Goal: Task Accomplishment & Management: Use online tool/utility

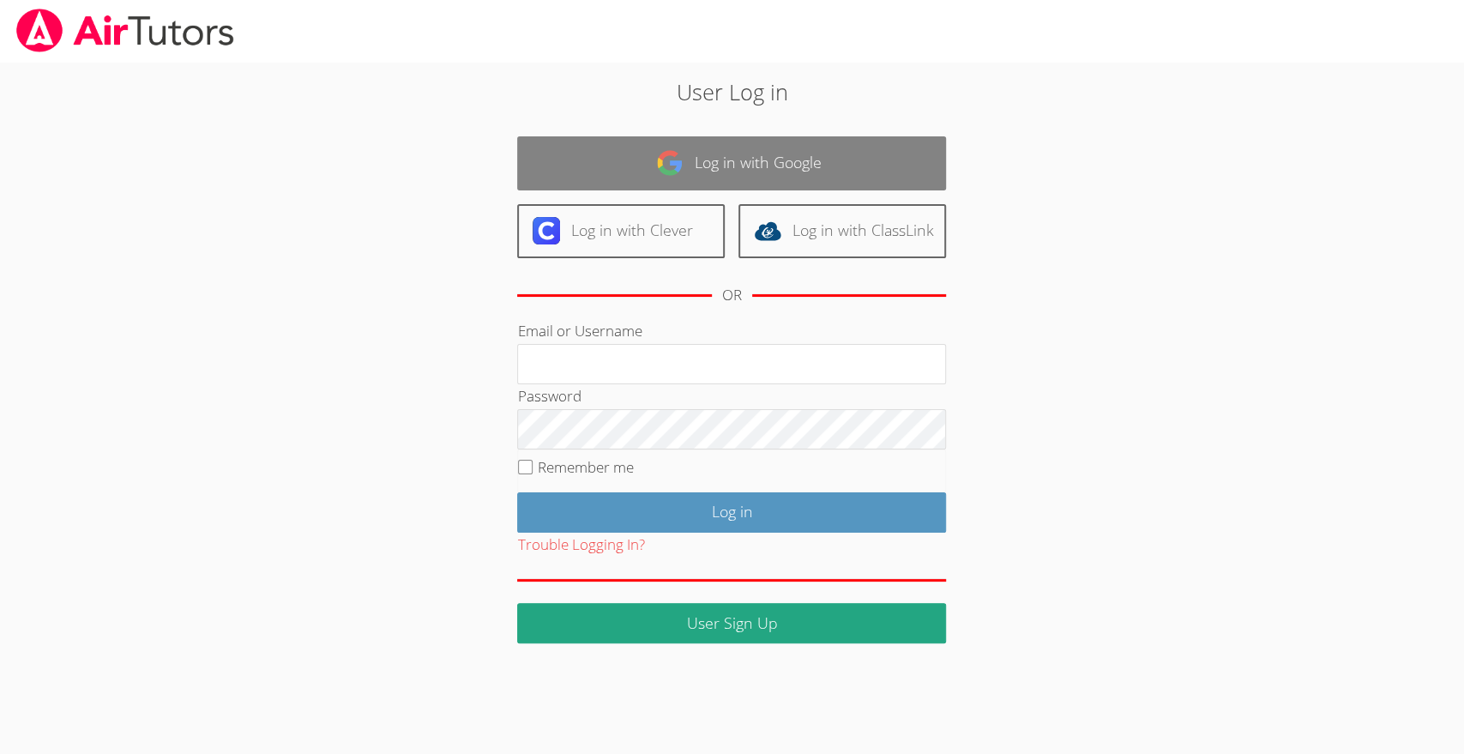
click at [874, 166] on link "Log in with Google" at bounding box center [731, 163] width 429 height 54
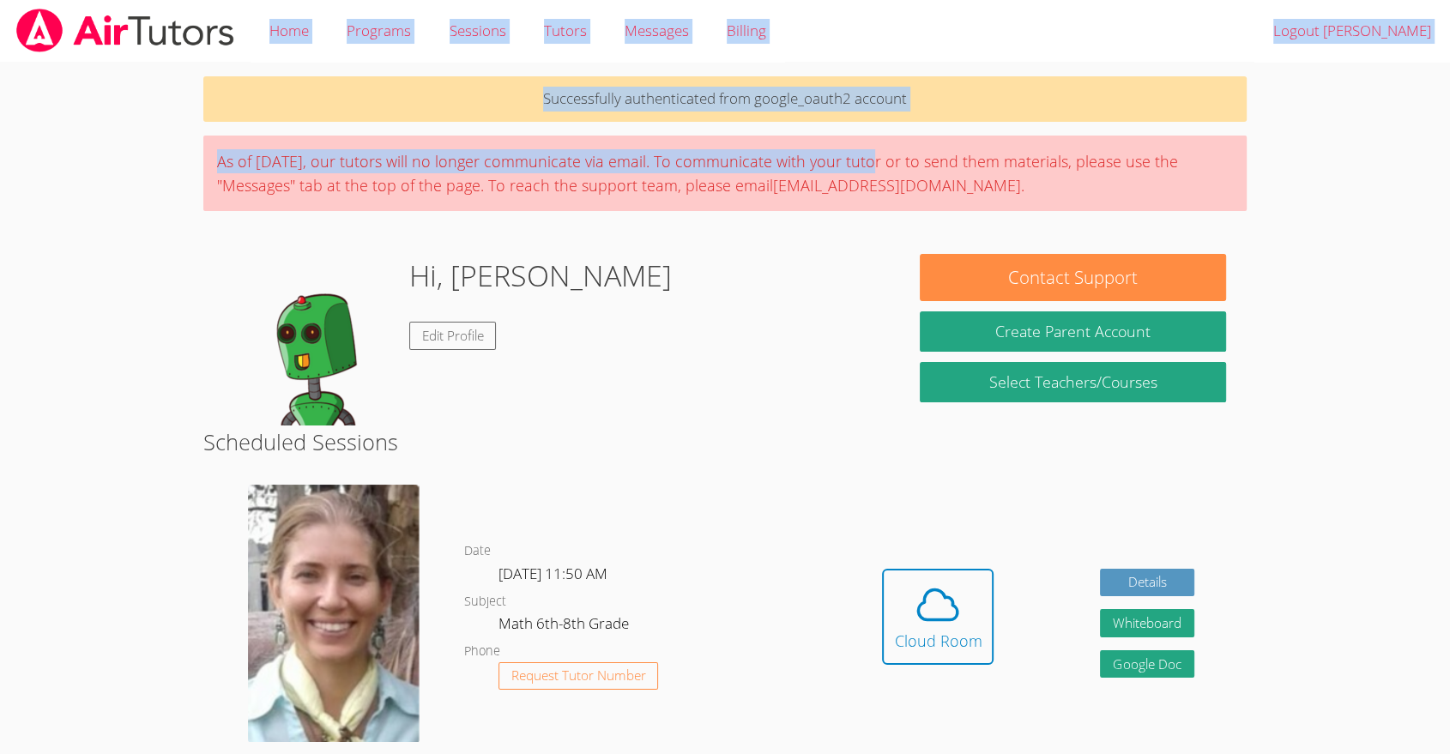
drag, startPoint x: 0, startPoint y: 0, endPoint x: 1193, endPoint y: 36, distance: 1193.8
click at [1193, 36] on div "Home Programs Sessions Tutors Messages Billing Logout Ana Successfully authenti…" at bounding box center [725, 31] width 1450 height 63
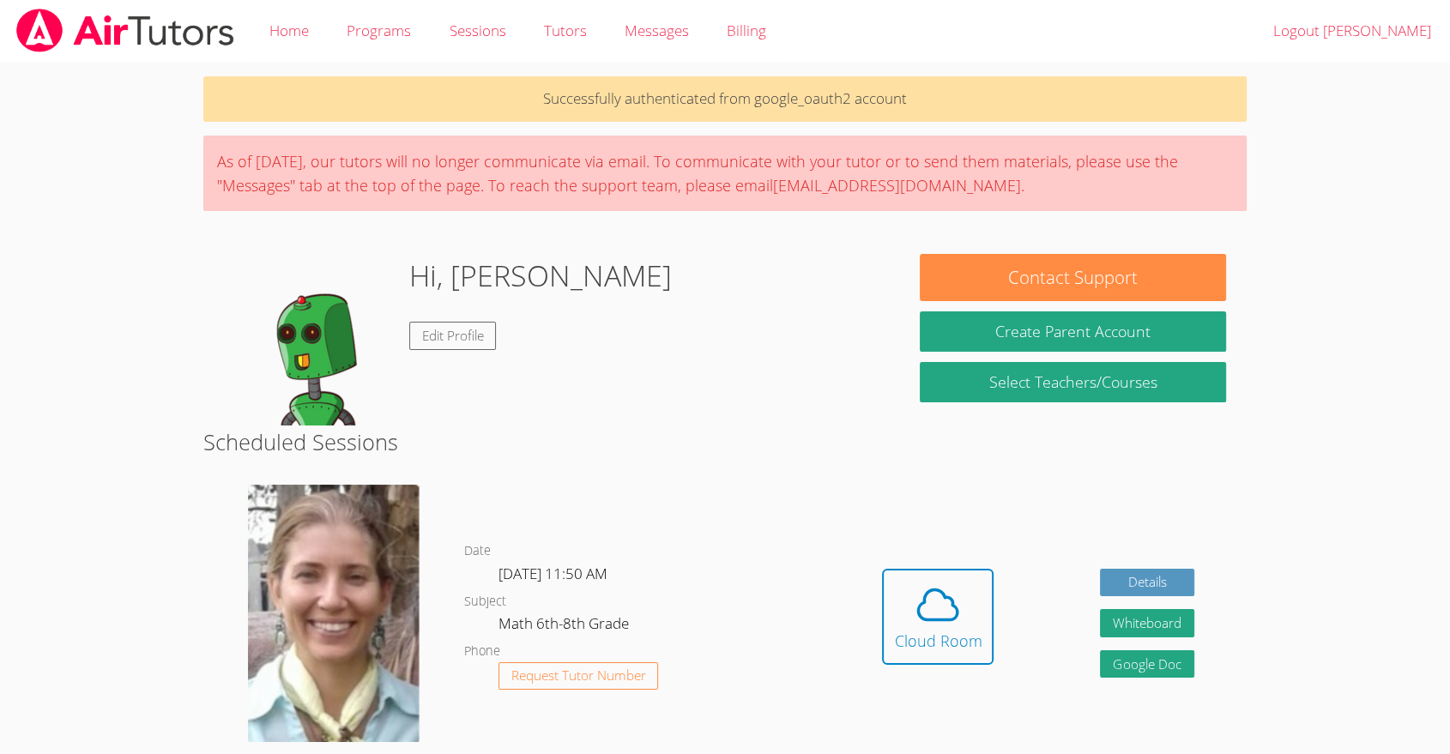
click at [1193, 36] on div "Home Programs Sessions Tutors Messages Billing Logout Ana" at bounding box center [725, 31] width 1450 height 62
click at [939, 631] on div "Cloud Room" at bounding box center [938, 641] width 88 height 24
click at [1138, 636] on button "Whiteboard" at bounding box center [1147, 623] width 94 height 28
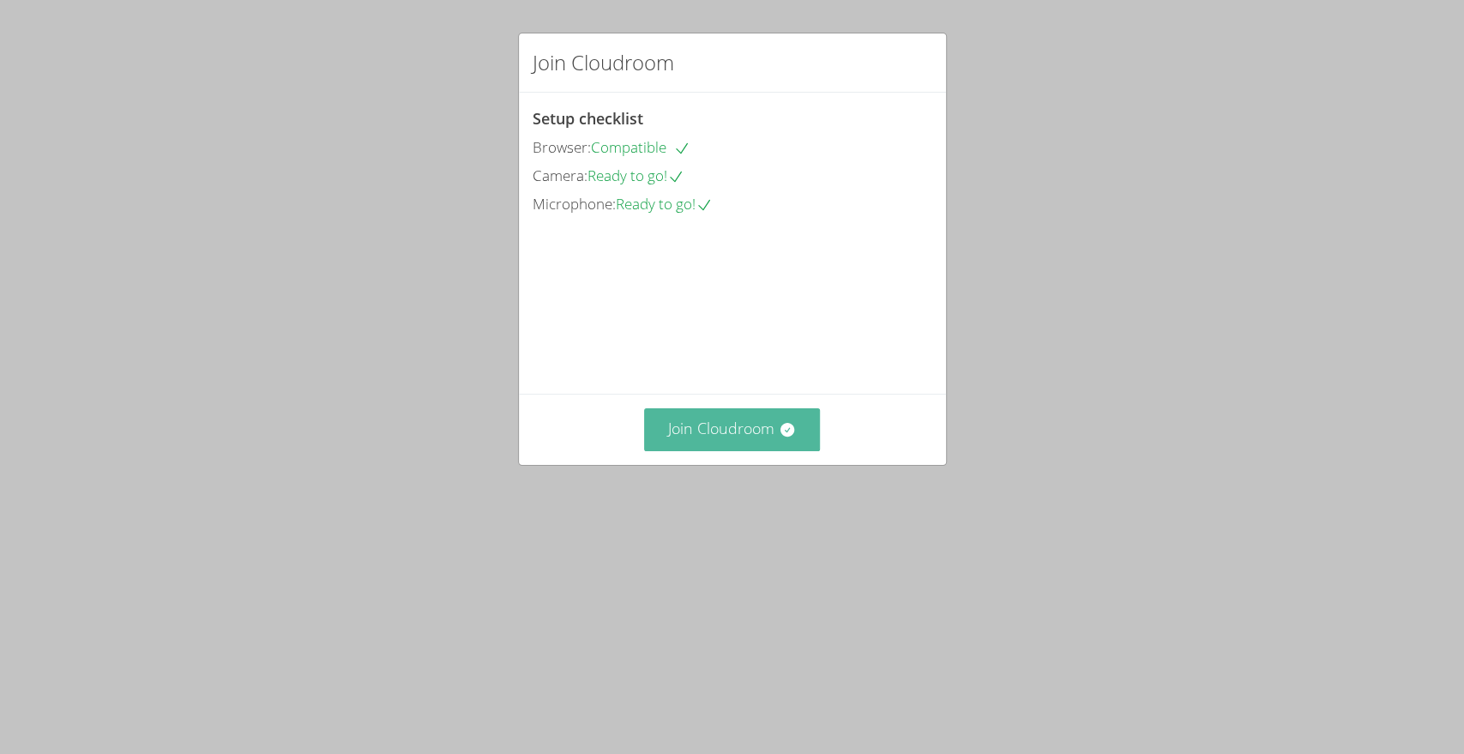
click at [736, 450] on button "Join Cloudroom" at bounding box center [732, 429] width 176 height 42
click at [666, 450] on button "Join Cloudroom" at bounding box center [732, 429] width 176 height 42
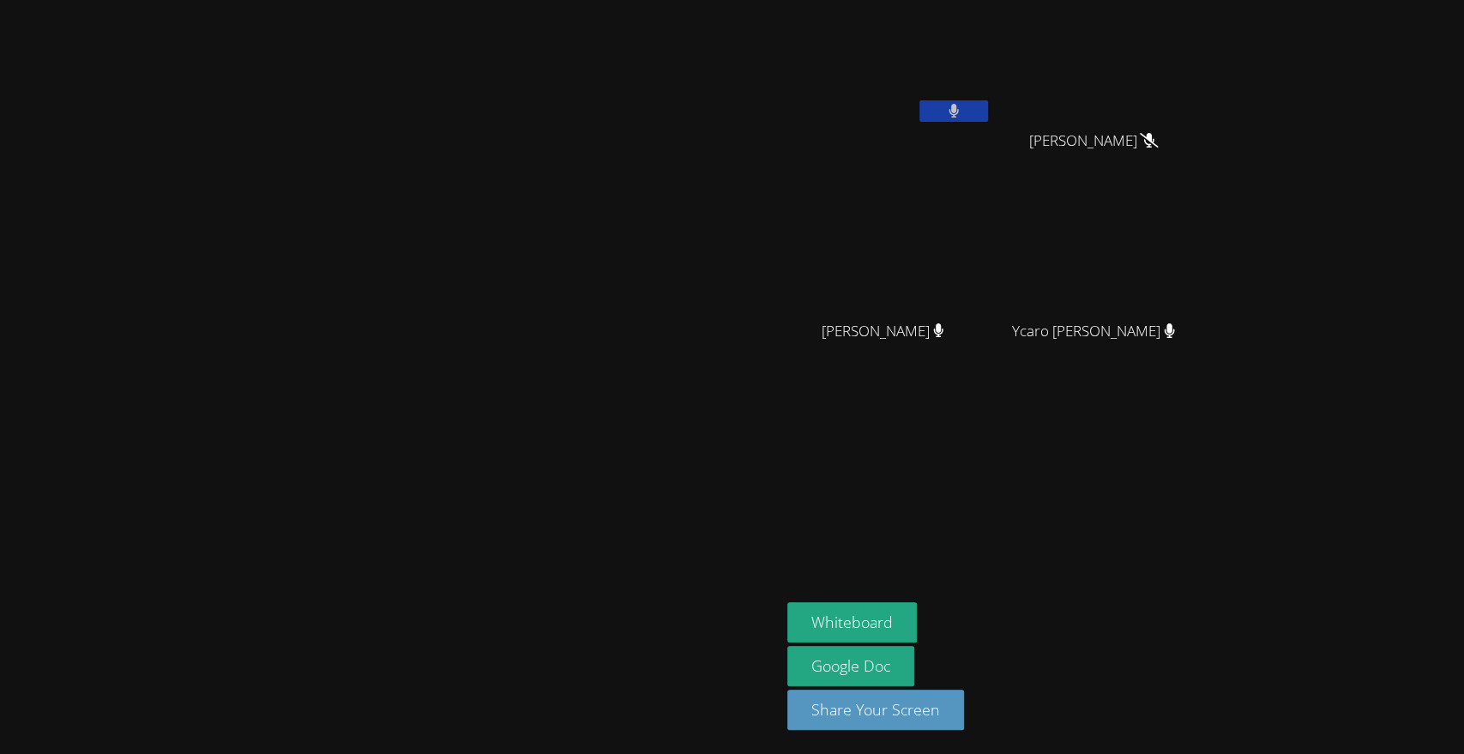
click at [988, 102] on button at bounding box center [954, 110] width 69 height 21
click at [519, 339] on video at bounding box center [390, 342] width 257 height 431
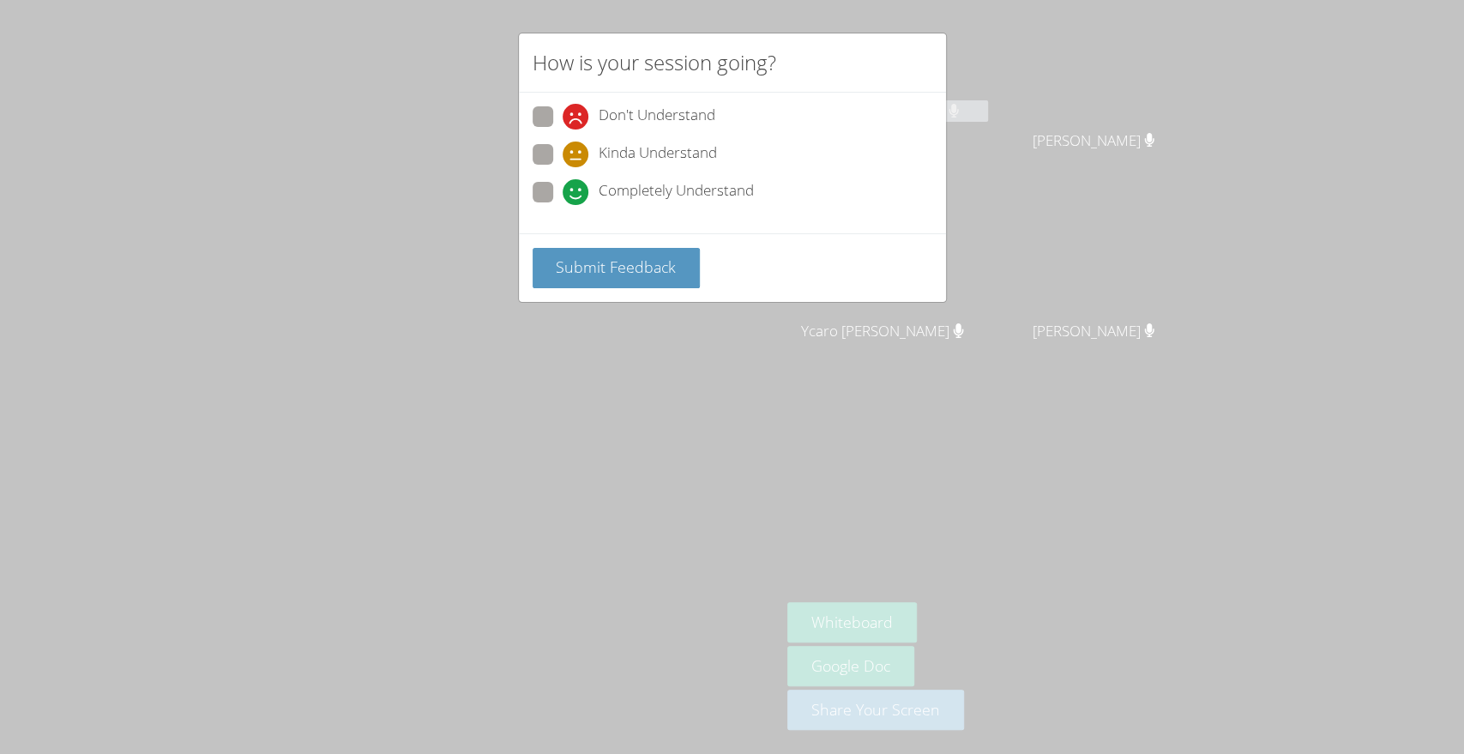
click at [558, 110] on label "Don't Understand" at bounding box center [624, 117] width 183 height 23
click at [563, 110] on input "Don't Understand" at bounding box center [570, 113] width 15 height 15
radio input "true"
click at [562, 273] on span "Submit Feedback" at bounding box center [616, 266] width 120 height 21
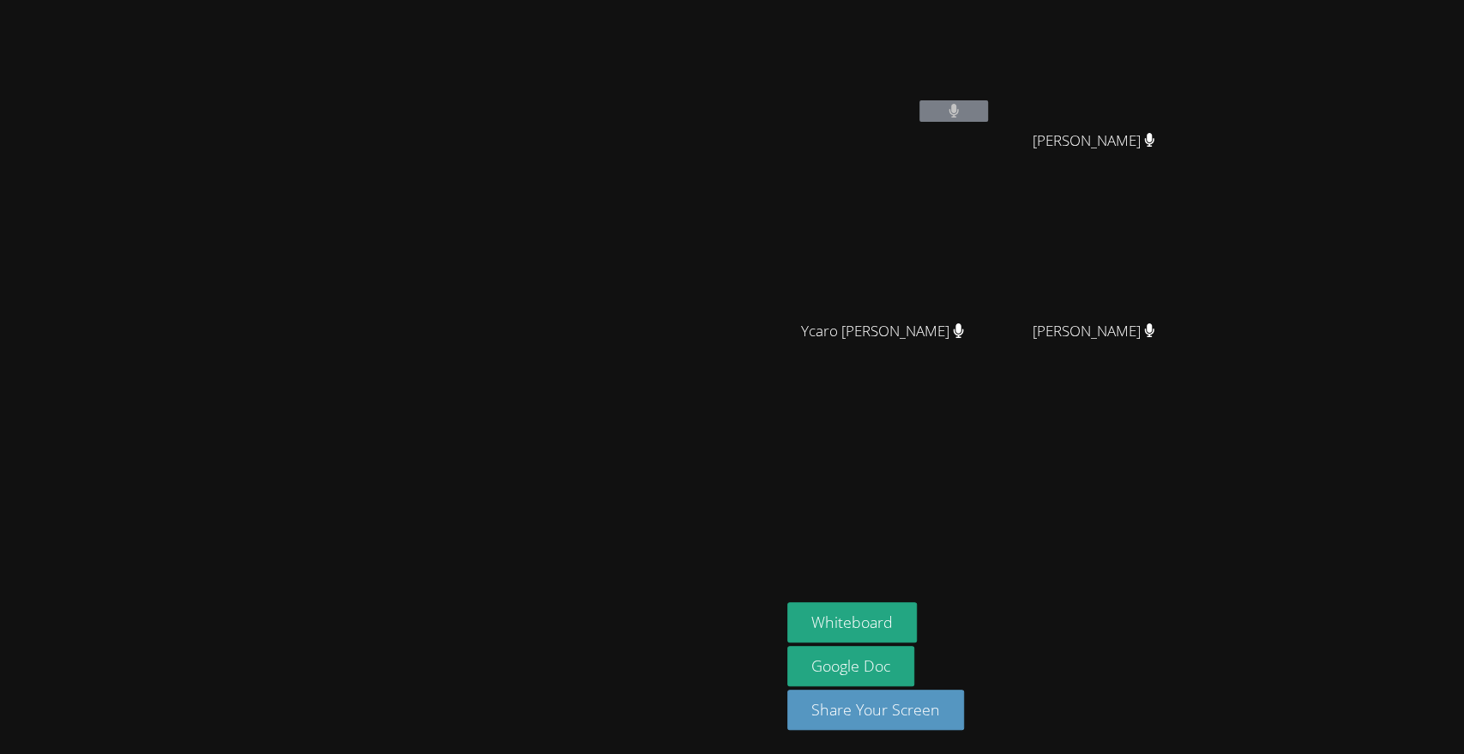
click at [519, 304] on video at bounding box center [390, 342] width 257 height 431
